Goal: Task Accomplishment & Management: Complete application form

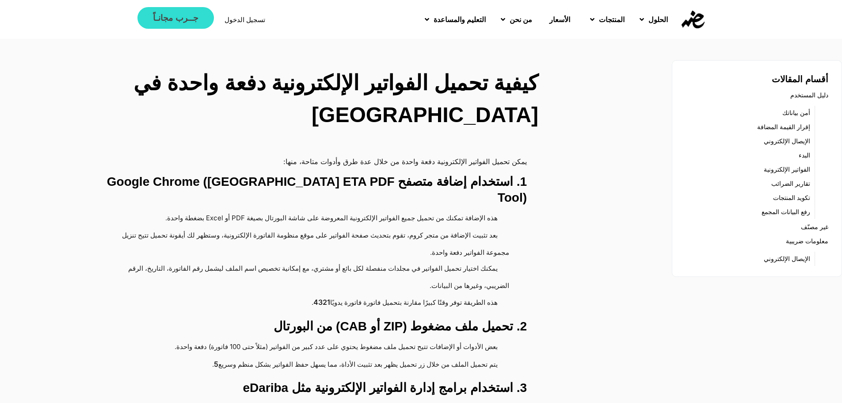
click at [173, 19] on span "جــرب مجانـاً" at bounding box center [175, 18] width 45 height 8
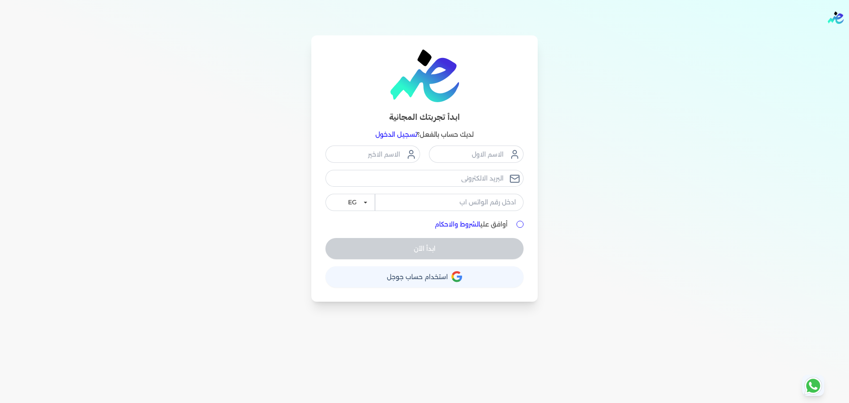
click at [523, 222] on input "أوافق علي الشروط والاحكام" at bounding box center [519, 224] width 7 height 7
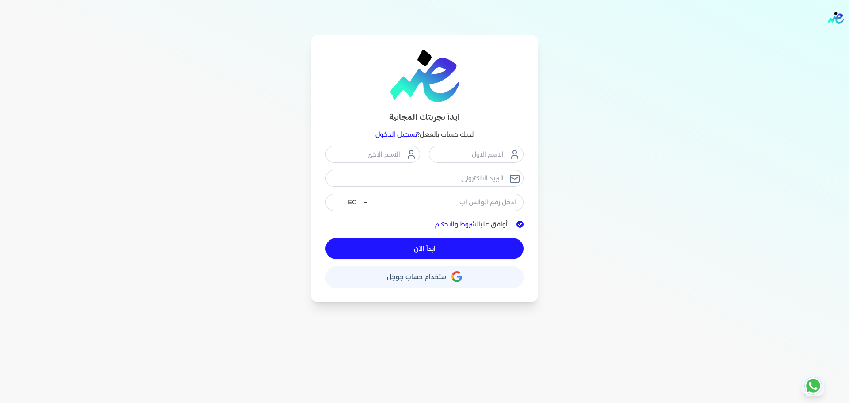
click at [520, 223] on input "أوافق علي الشروط والاحكام" at bounding box center [519, 224] width 7 height 7
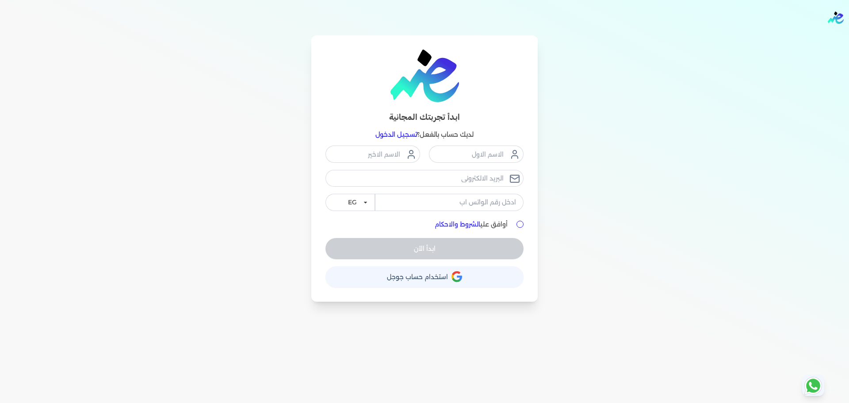
click at [519, 221] on input "أوافق علي الشروط والاحكام" at bounding box center [519, 224] width 7 height 7
checkbox input "true"
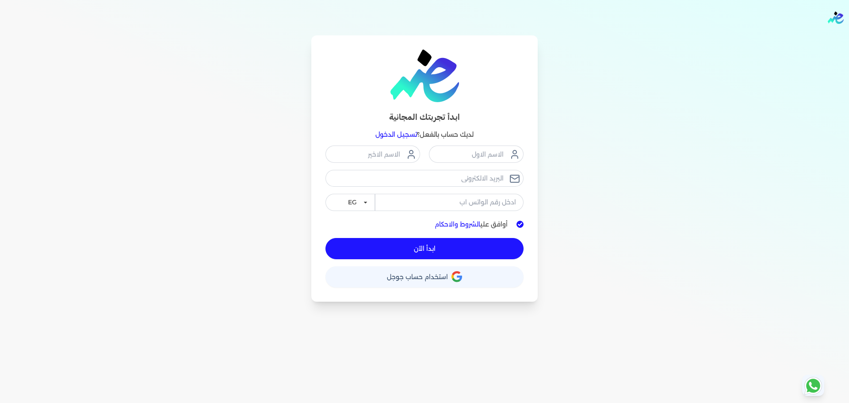
click at [421, 245] on span "ابدأ الآن" at bounding box center [425, 248] width 22 height 6
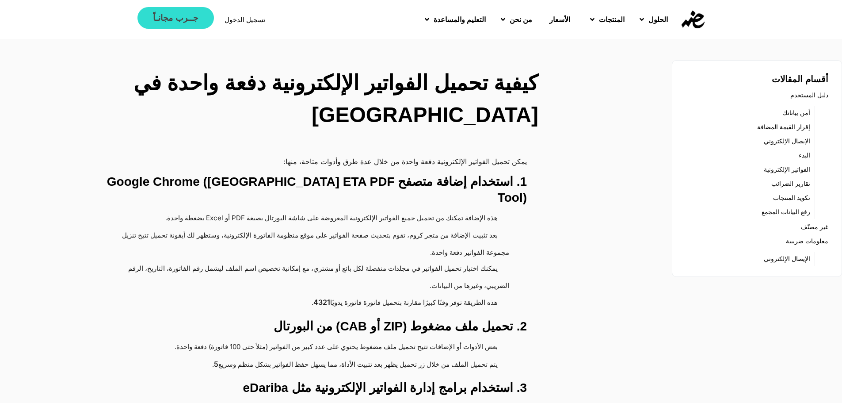
click at [178, 17] on span "جــرب مجانـاً" at bounding box center [175, 18] width 45 height 8
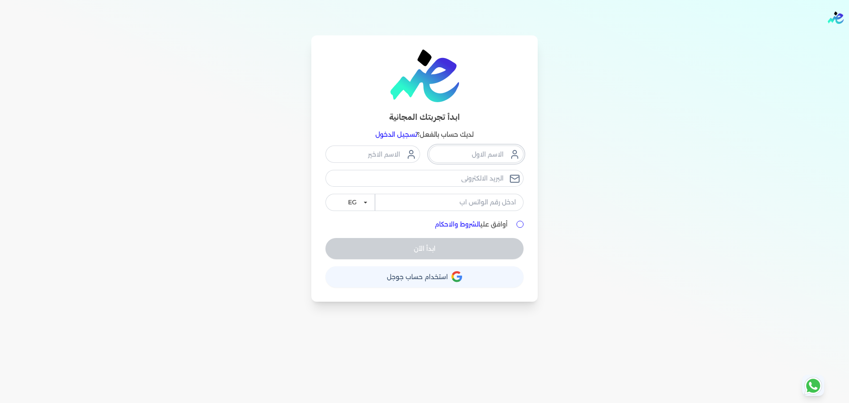
click at [487, 157] on input "text" at bounding box center [476, 153] width 95 height 17
type input "د اسامة"
click at [392, 159] on input "text" at bounding box center [372, 153] width 95 height 17
type input "محمود"
drag, startPoint x: 525, startPoint y: 234, endPoint x: 521, endPoint y: 225, distance: 9.5
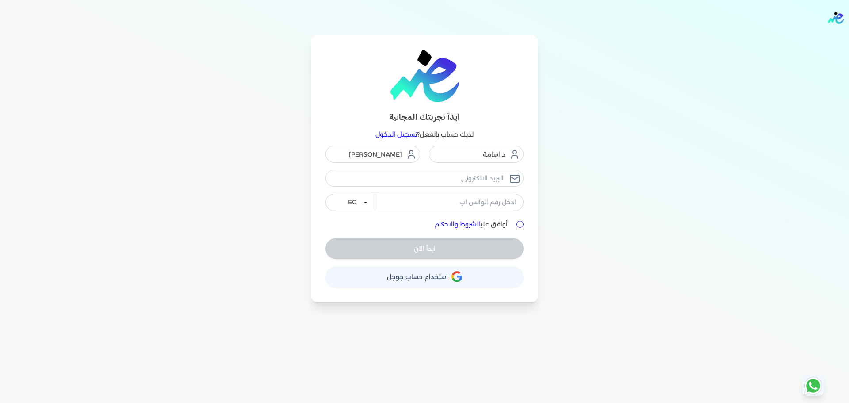
click at [526, 233] on div "ابدأ تجربتك المجانية لديك حساب بالفعل؟ تسجيل الدخول د اسامة محمود EG KSA أوافق …" at bounding box center [424, 168] width 226 height 266
click at [519, 223] on input "أوافق علي الشروط والاحكام" at bounding box center [519, 224] width 7 height 7
checkbox input "true"
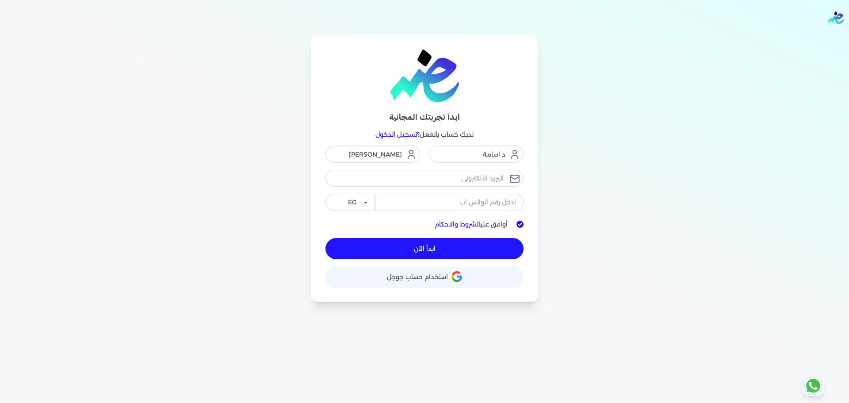
click at [441, 244] on button "ابدأ الآن" at bounding box center [424, 248] width 198 height 21
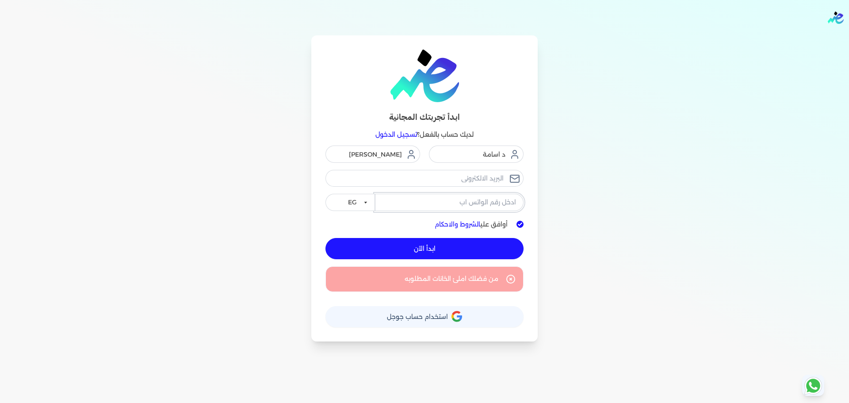
click at [463, 203] on input "tel" at bounding box center [449, 202] width 149 height 17
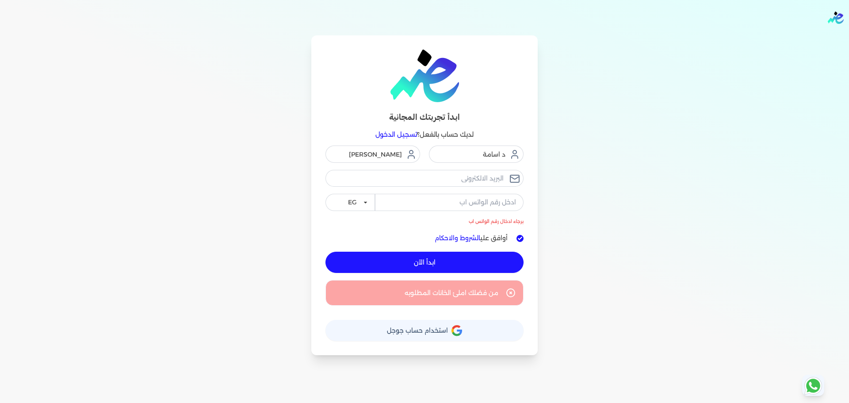
click at [410, 169] on div "د اسامة محمود برجاء ادخال رقم الواتس اب EG KSA" at bounding box center [424, 184] width 198 height 79
click at [436, 184] on input "email" at bounding box center [424, 178] width 198 height 17
type input "[EMAIL_ADDRESS][DOMAIN_NAME]"
click at [489, 198] on input "tel" at bounding box center [449, 202] width 149 height 17
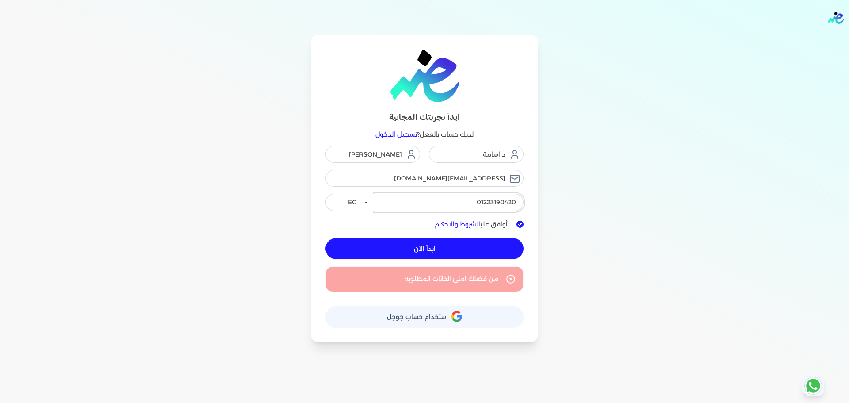
type input "01223190420"
click at [412, 244] on button "ابدأ الآن" at bounding box center [424, 248] width 198 height 21
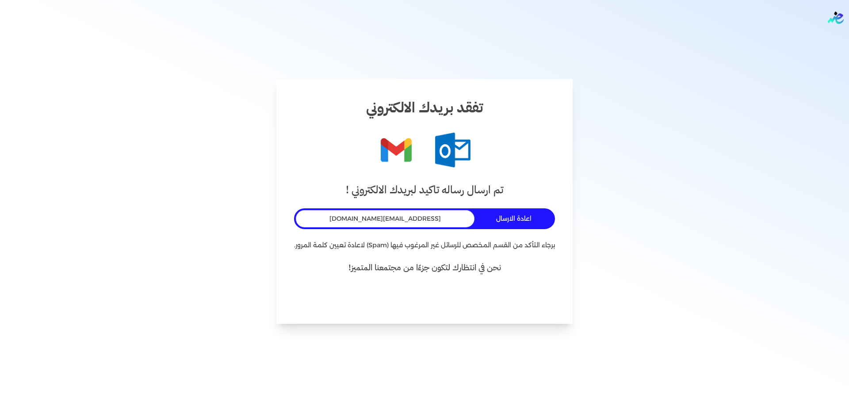
click at [501, 213] on button "اعادة الارسال" at bounding box center [515, 218] width 75 height 16
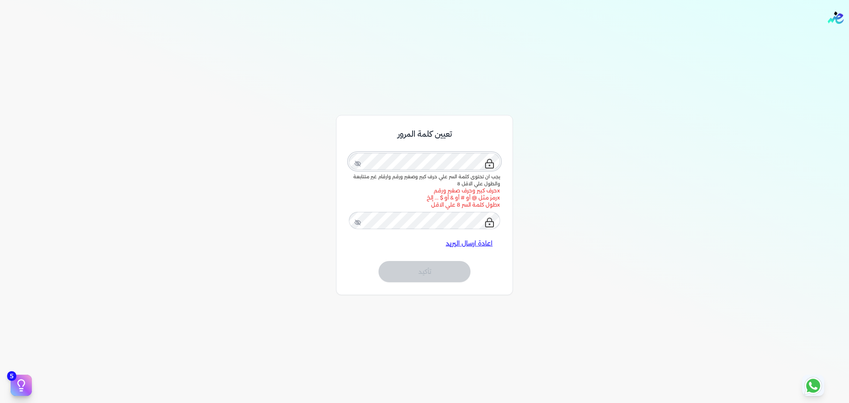
click at [477, 152] on div at bounding box center [424, 161] width 151 height 24
click at [359, 163] on icon at bounding box center [358, 163] width 6 height 6
click at [495, 170] on div at bounding box center [424, 161] width 151 height 24
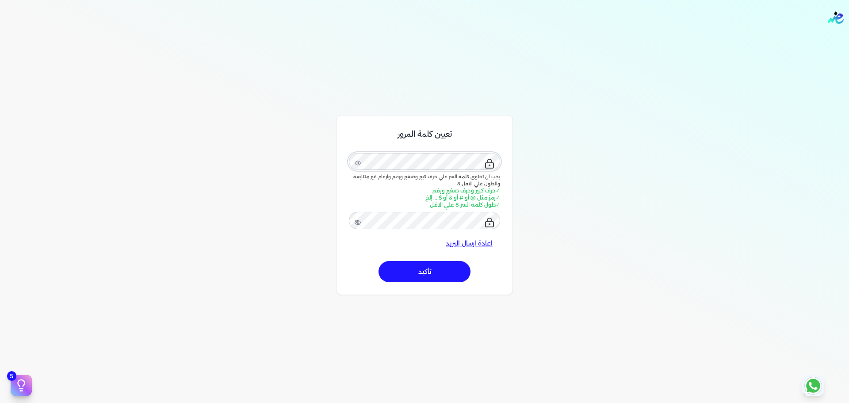
click at [535, 161] on div "تعيين كلمة المرور يجب ان تحتوى كلمة السر علي حرف كبير وصغير ورقم وارقام غير متت…" at bounding box center [424, 293] width 849 height 403
click at [577, 152] on div "تعيين كلمة المرور يجب ان تحتوى كلمة السر علي حرف كبير وصغير ورقم وارقام غير متت…" at bounding box center [424, 293] width 849 height 403
click at [429, 273] on button "تأكيد" at bounding box center [424, 271] width 92 height 21
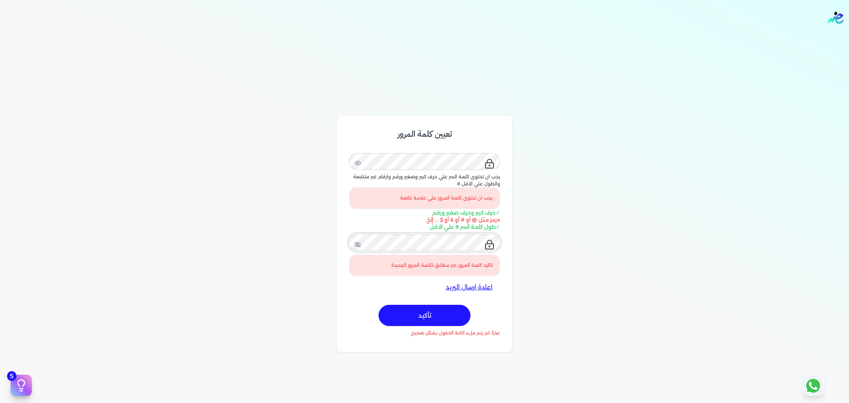
click at [507, 237] on div "تعيين كلمة المرور يجب ان تحتوى كلمة السر علي حرف كبير وصغير ورقم وارقام غير متت…" at bounding box center [424, 233] width 176 height 237
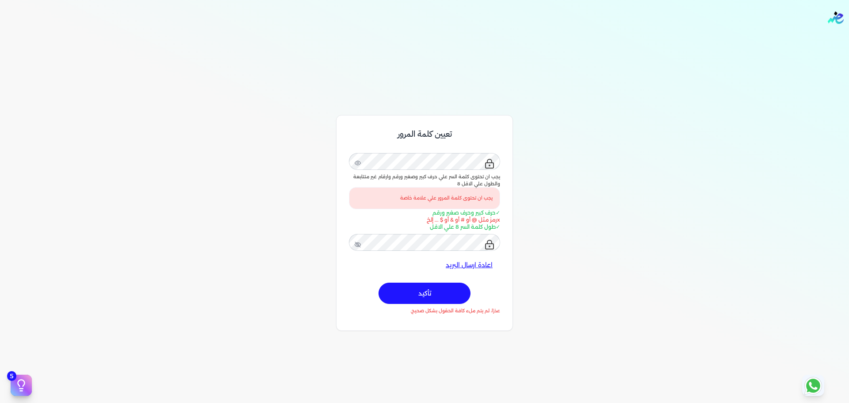
click at [464, 295] on button "تأكيد" at bounding box center [424, 293] width 92 height 21
click at [425, 294] on button "تأكيد" at bounding box center [424, 293] width 92 height 21
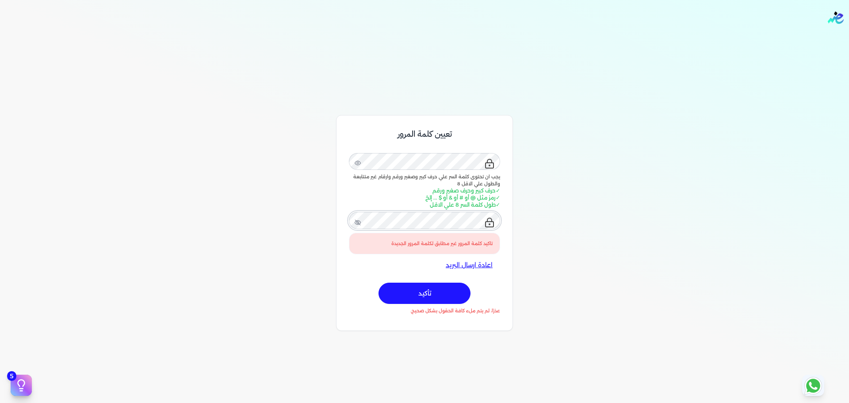
click at [489, 221] on div "تاكيد كلمة المرور غير مطابق لكلمة المرور الجديدة" at bounding box center [424, 231] width 151 height 46
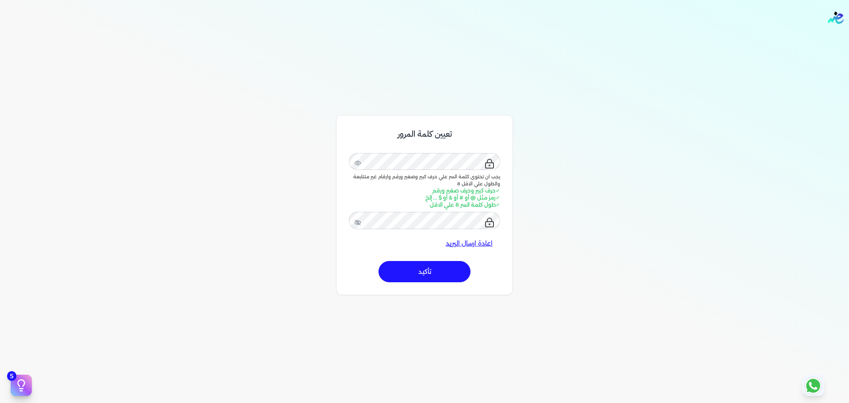
click at [464, 269] on button "تأكيد" at bounding box center [424, 271] width 92 height 21
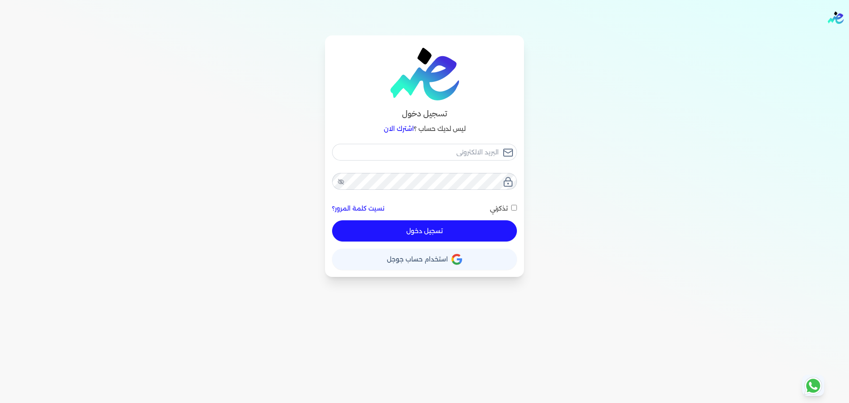
click at [512, 207] on input "تذكرني" at bounding box center [514, 208] width 6 height 6
checkbox input "true"
click at [463, 151] on input "email" at bounding box center [424, 152] width 185 height 17
click at [478, 156] on input "email" at bounding box center [424, 152] width 185 height 17
type input "[EMAIL_ADDRESS][DOMAIN_NAME]"
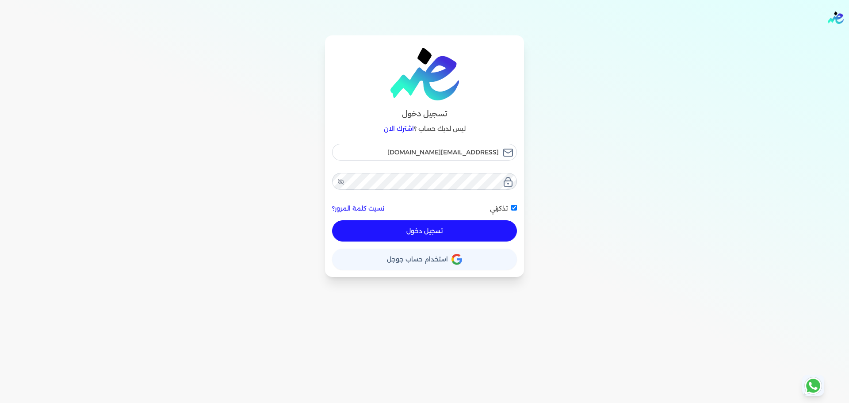
click at [426, 227] on button "تسجيل دخول" at bounding box center [424, 230] width 185 height 21
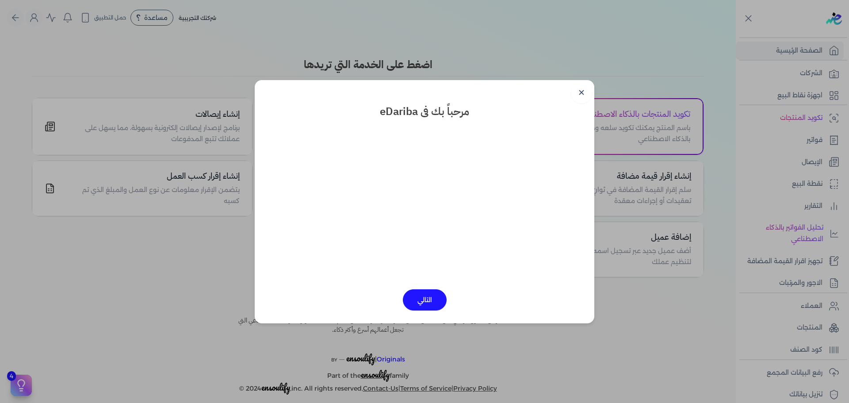
click at [438, 288] on div "التالي" at bounding box center [424, 216] width 335 height 187
click at [435, 292] on button "التالي" at bounding box center [425, 299] width 44 height 21
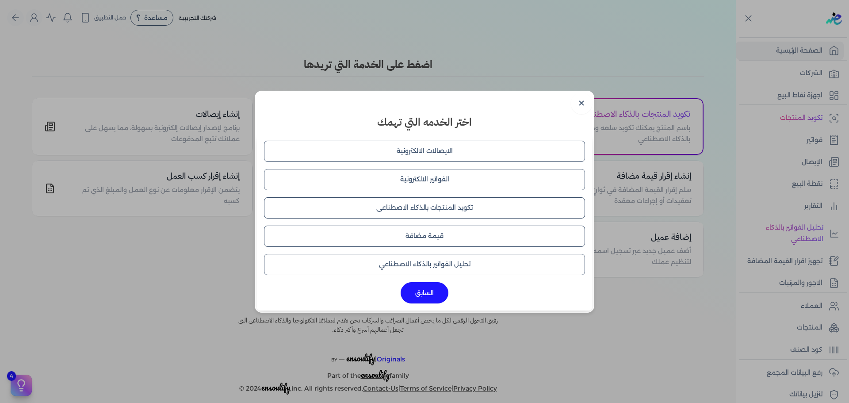
click at [437, 154] on button "الايصالات الالكترونية" at bounding box center [424, 151] width 321 height 21
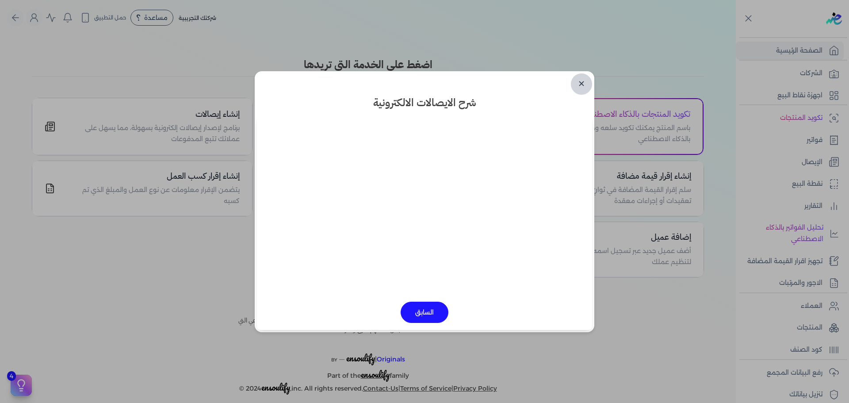
click at [584, 85] on link "✕" at bounding box center [581, 83] width 21 height 21
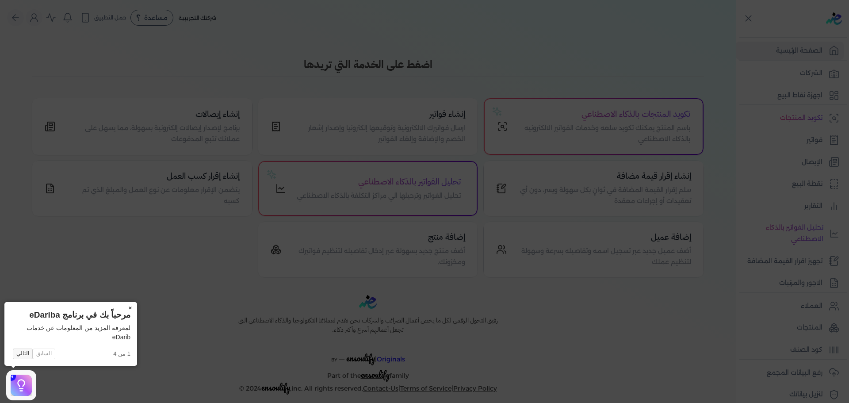
click at [24, 355] on button "التالي" at bounding box center [23, 353] width 20 height 11
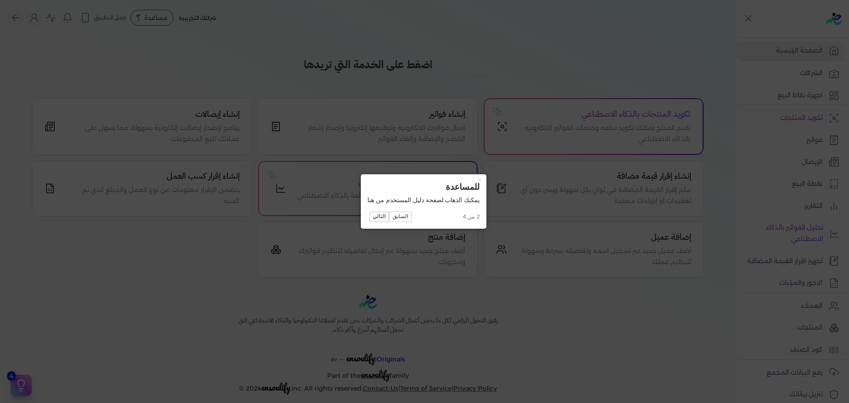
click at [379, 216] on button "التالي" at bounding box center [379, 216] width 20 height 11
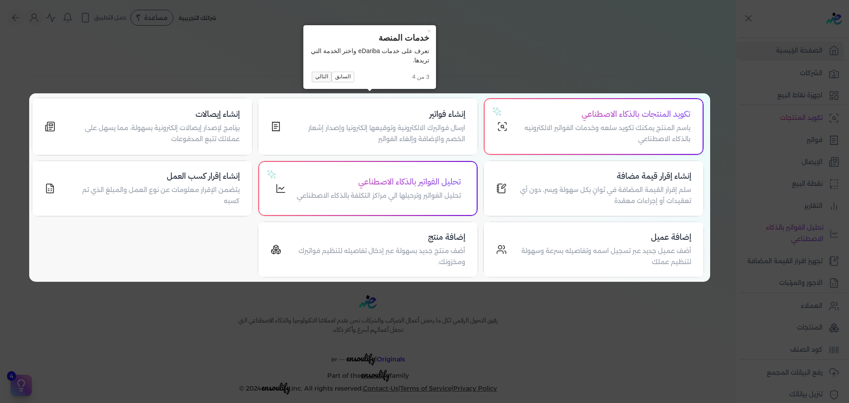
click at [322, 83] on div "× خدمات المنصة تعرف على خدمات eDariba واختر الخدمة التي تريدها. 3 من 4 السابق ا…" at bounding box center [369, 57] width 133 height 64
click at [321, 76] on button "التالي" at bounding box center [322, 77] width 20 height 11
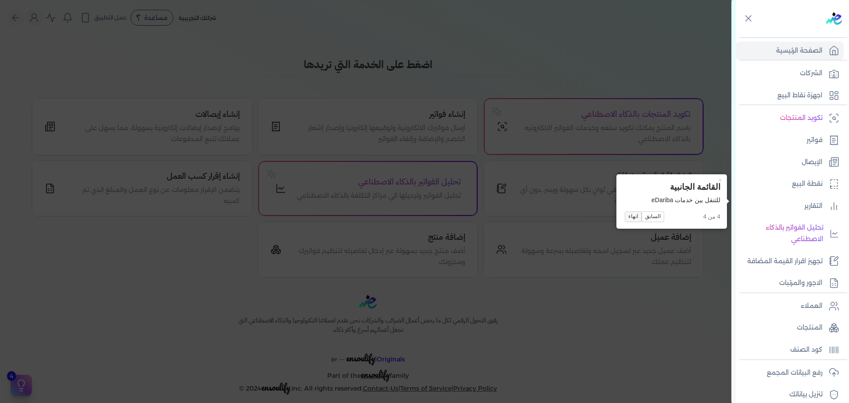
click at [634, 214] on button "انهاء" at bounding box center [633, 216] width 17 height 11
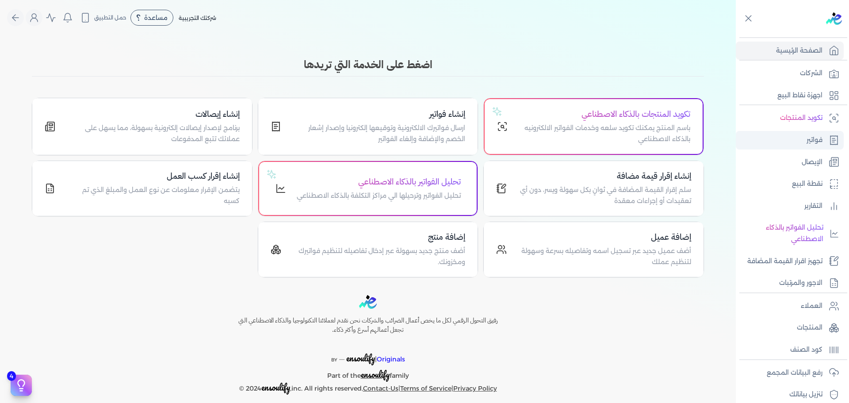
click at [796, 135] on link "فواتير" at bounding box center [790, 140] width 108 height 19
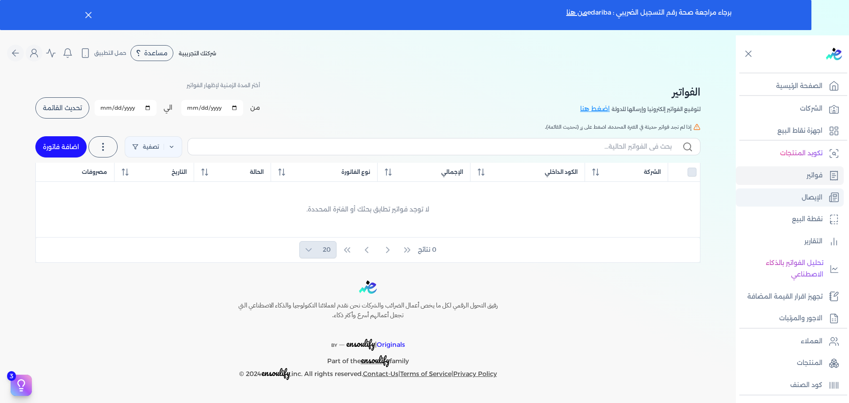
click at [804, 191] on link "الإيصال" at bounding box center [790, 197] width 108 height 19
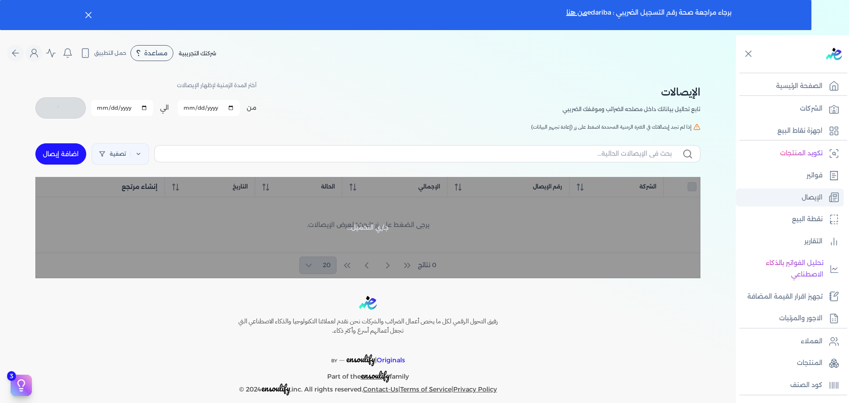
checkbox input "false"
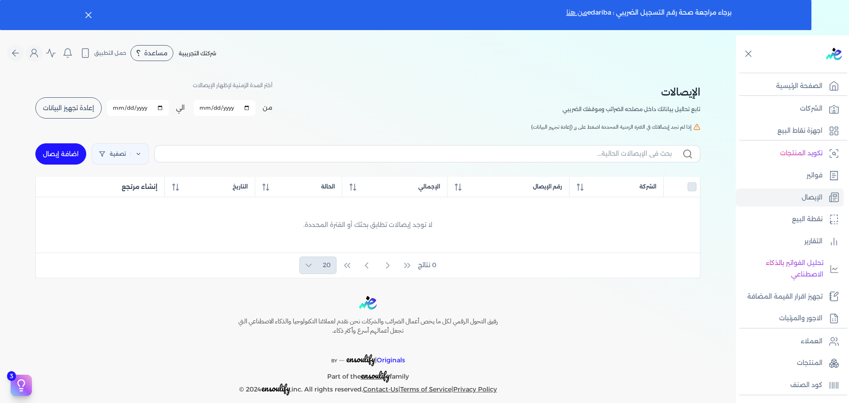
click at [574, 13] on link "من هنا" at bounding box center [576, 12] width 21 height 8
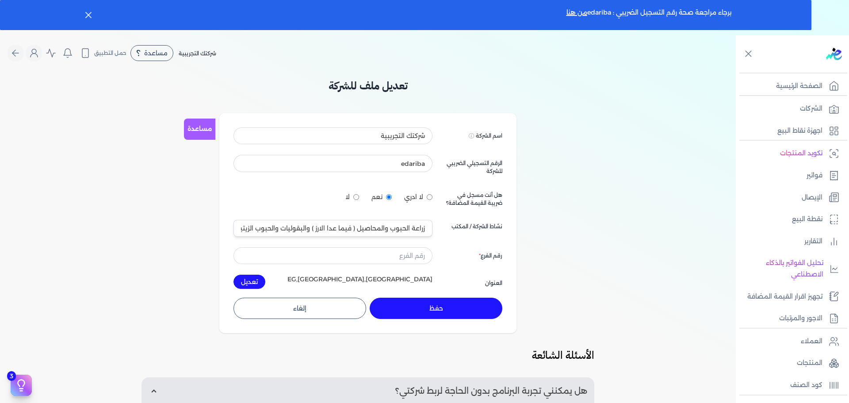
click at [607, 137] on div "تعديل ملف للشركة مساعدة اسم الشركة Displayed on public forums, such as Preline …" at bounding box center [368, 318] width 736 height 481
